Goal: Task Accomplishment & Management: Manage account settings

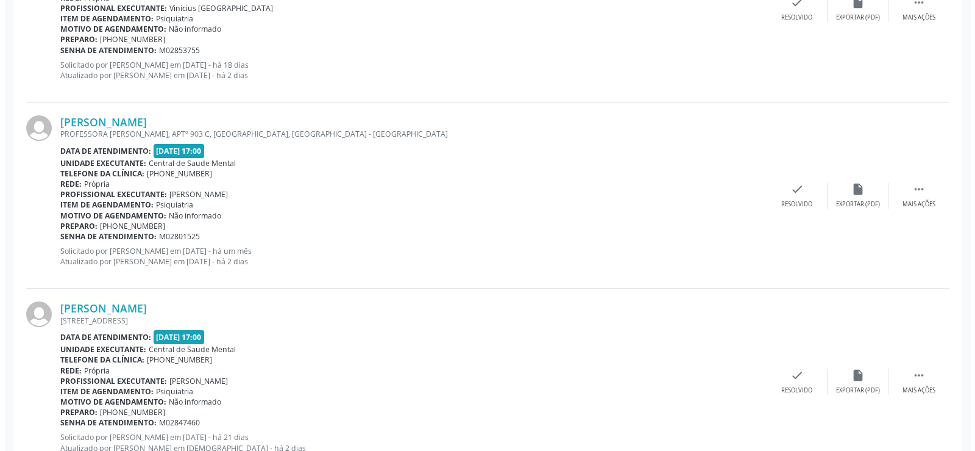
scroll to position [681, 0]
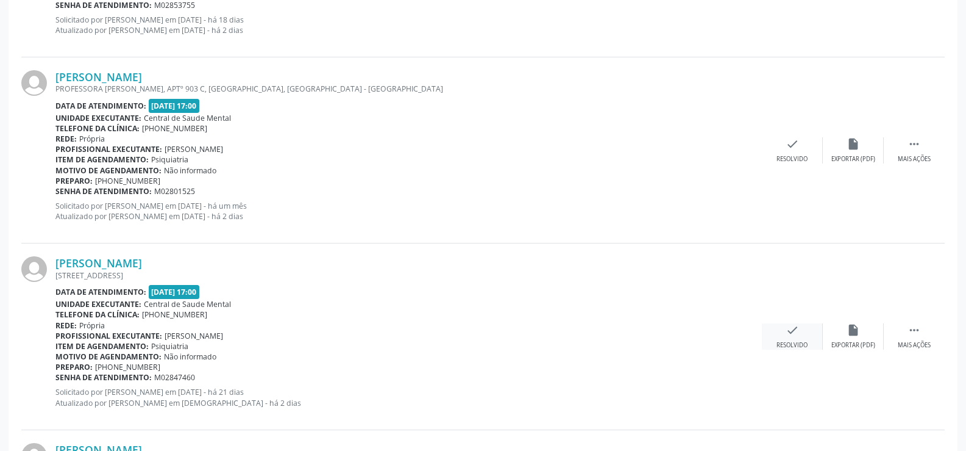
click at [795, 328] on icon "check" at bounding box center [792, 329] width 13 height 13
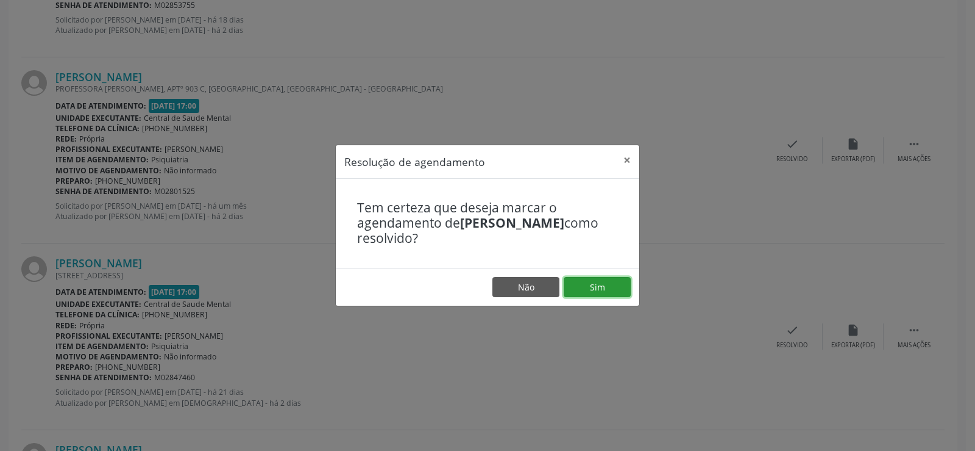
click at [588, 284] on button "Sim" at bounding box center [597, 287] width 67 height 21
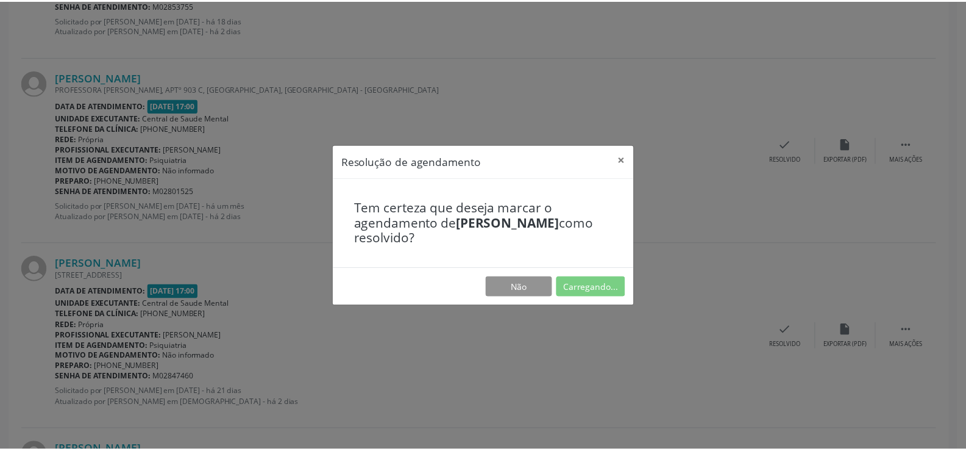
scroll to position [0, 0]
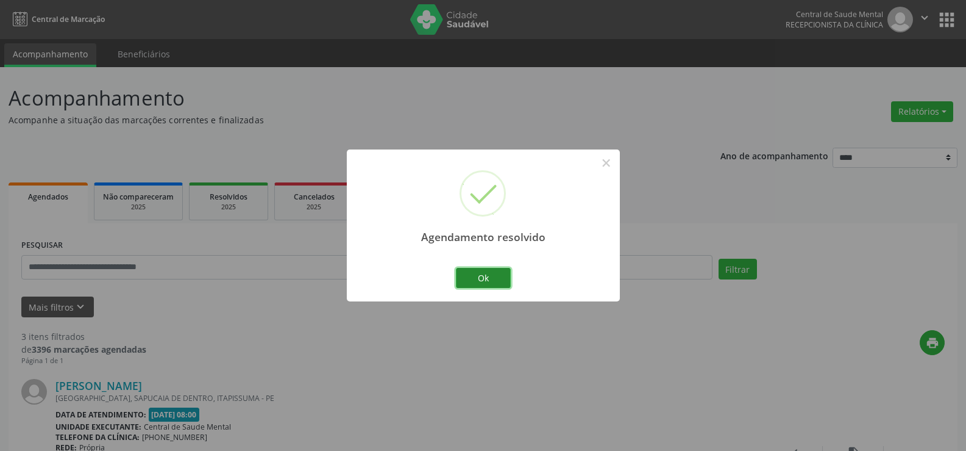
click at [482, 276] on button "Ok" at bounding box center [483, 278] width 55 height 21
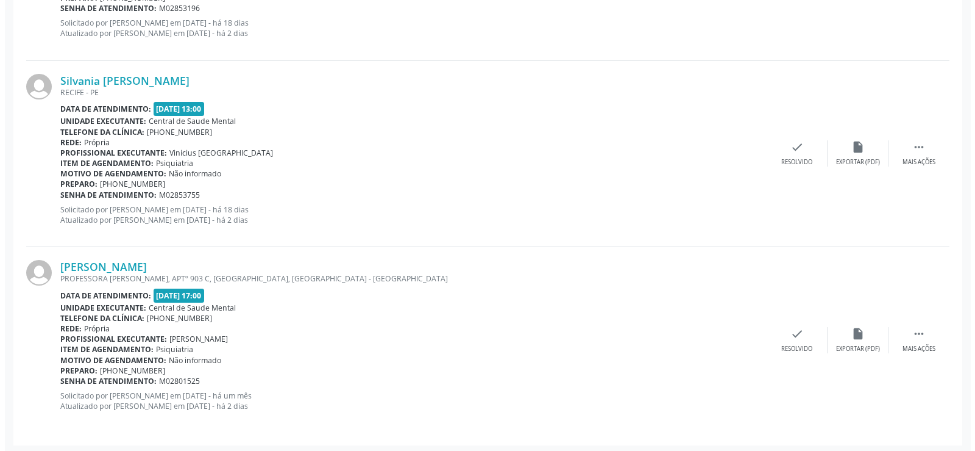
scroll to position [494, 0]
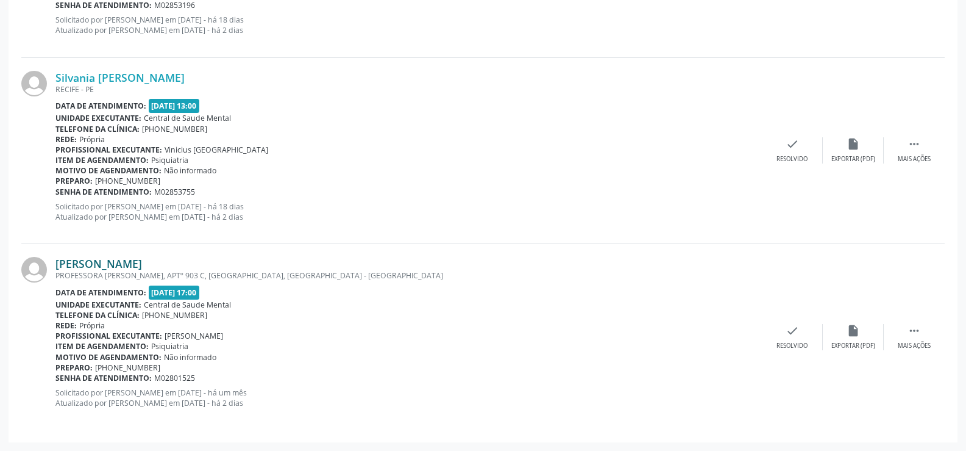
drag, startPoint x: 261, startPoint y: 262, endPoint x: 157, endPoint y: 258, distance: 103.7
click at [157, 258] on div "[PERSON_NAME]" at bounding box center [408, 263] width 707 height 13
click at [411, 249] on div "[PERSON_NAME] PROFESSORA [PERSON_NAME], APTº [STREET_ADDRESS] Data de atendimen…" at bounding box center [483, 336] width 924 height 185
click at [803, 343] on div "Resolvido" at bounding box center [792, 345] width 31 height 9
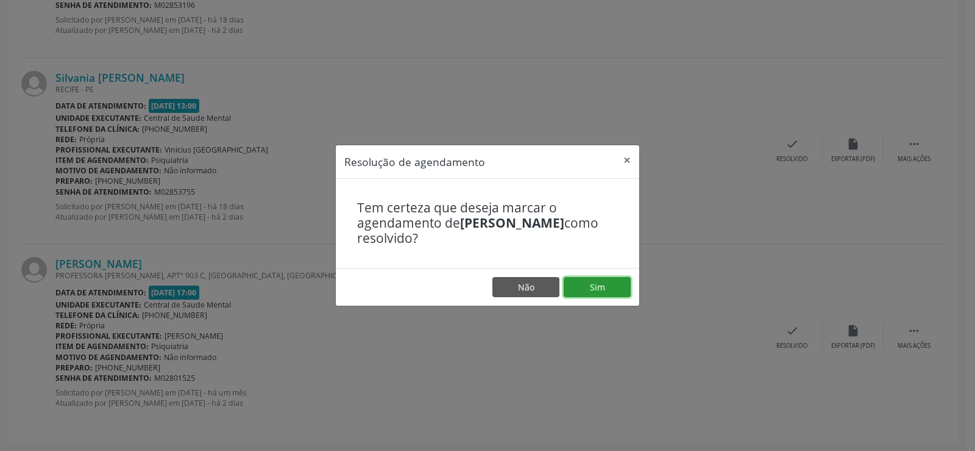
click at [591, 283] on button "Sim" at bounding box center [597, 287] width 67 height 21
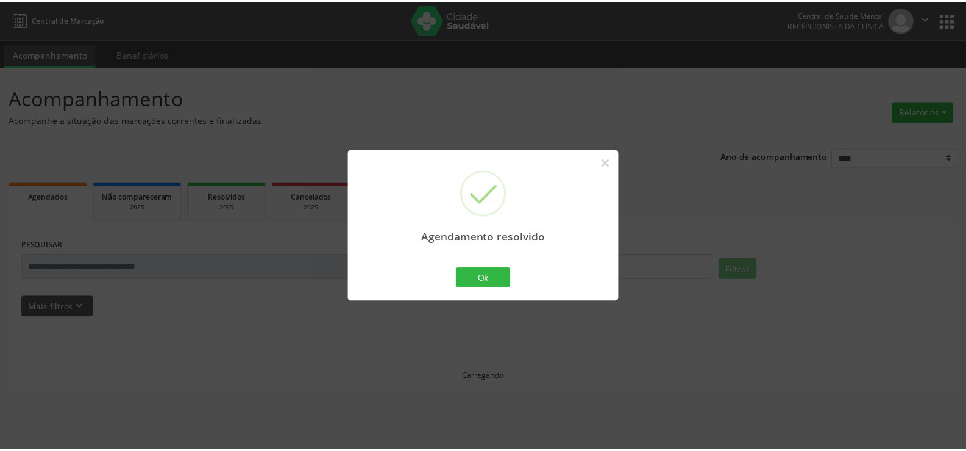
scroll to position [0, 0]
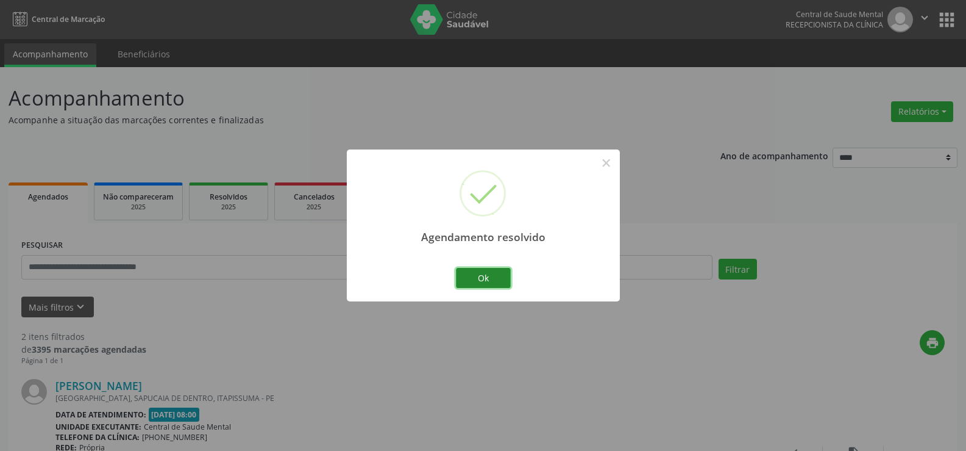
click at [506, 283] on button "Ok" at bounding box center [483, 278] width 55 height 21
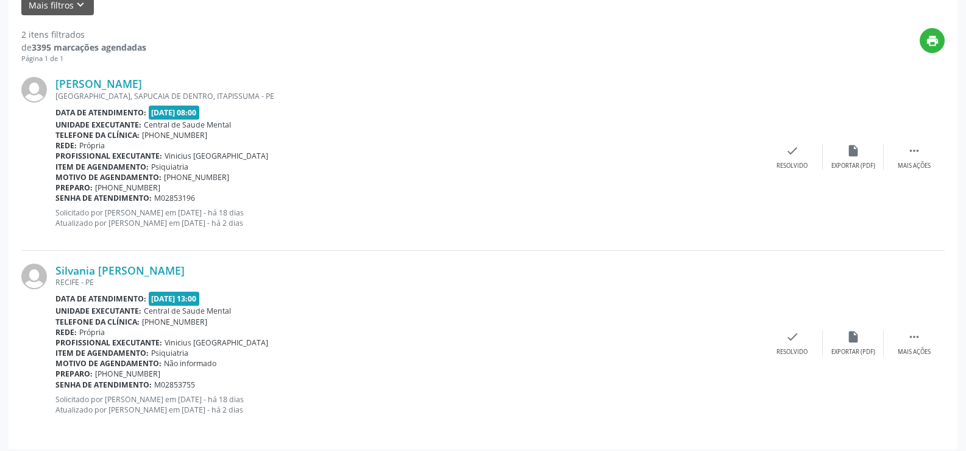
scroll to position [308, 0]
